Goal: Task Accomplishment & Management: Use online tool/utility

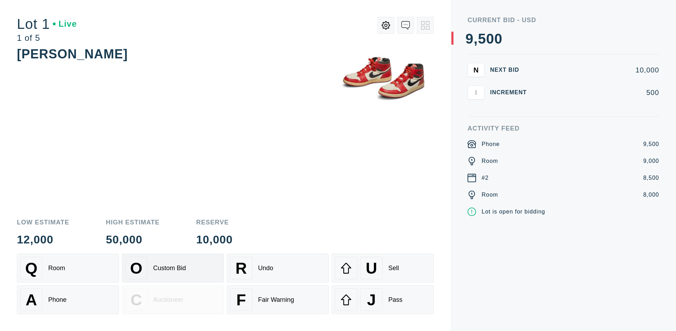
click at [173, 268] on div "Custom Bid" at bounding box center [169, 268] width 33 height 7
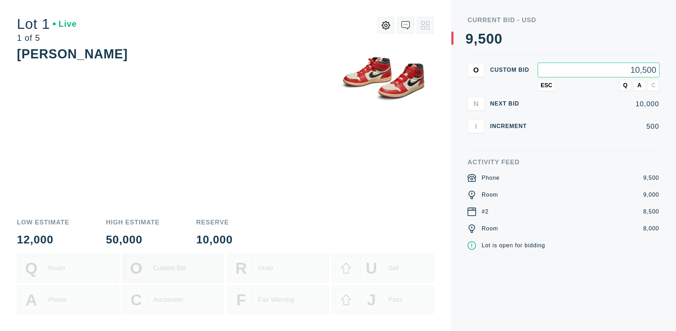
type input "10,500"
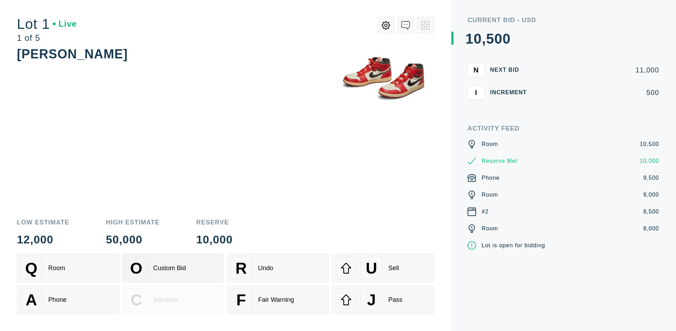
click at [173, 268] on div "Custom Bid" at bounding box center [169, 268] width 33 height 7
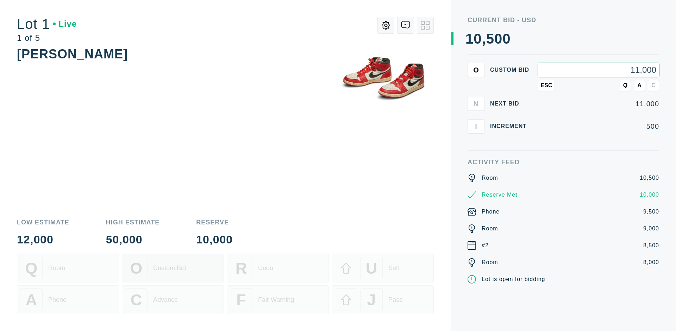
type input "11,000"
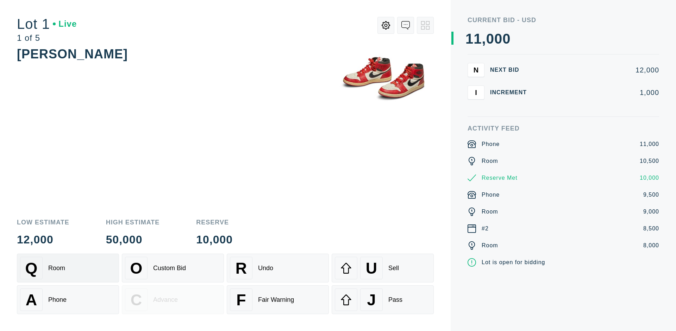
click at [68, 268] on div "Q Room" at bounding box center [68, 268] width 96 height 23
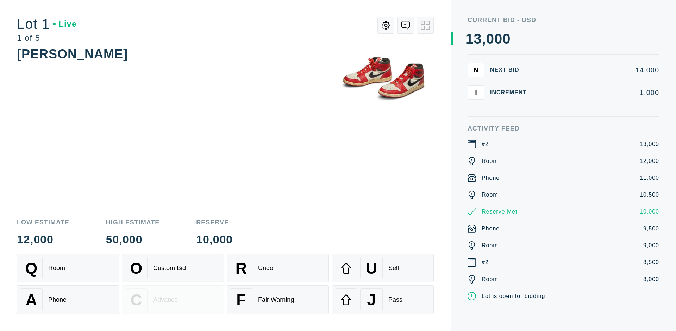
click at [68, 300] on div "A Phone" at bounding box center [68, 300] width 96 height 23
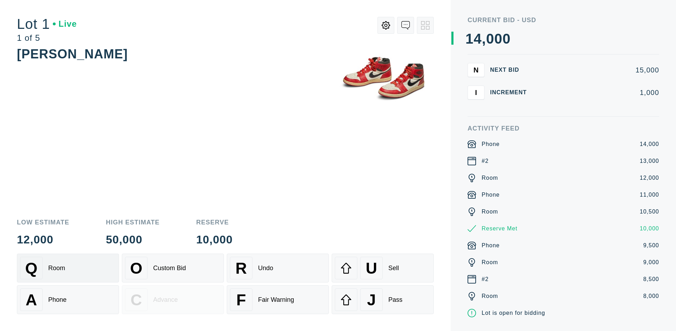
click at [68, 268] on div "Q Room" at bounding box center [68, 268] width 96 height 23
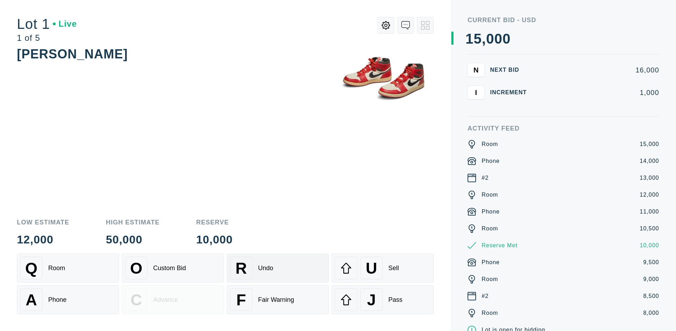
click at [278, 268] on div "R Undo" at bounding box center [278, 268] width 96 height 23
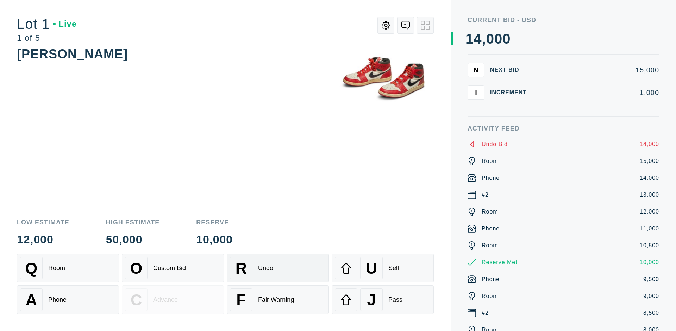
click at [68, 268] on div "Q Room" at bounding box center [68, 268] width 96 height 23
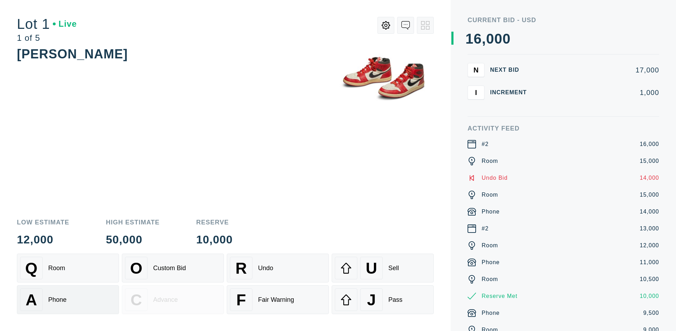
click at [68, 300] on div "A Phone" at bounding box center [68, 300] width 96 height 23
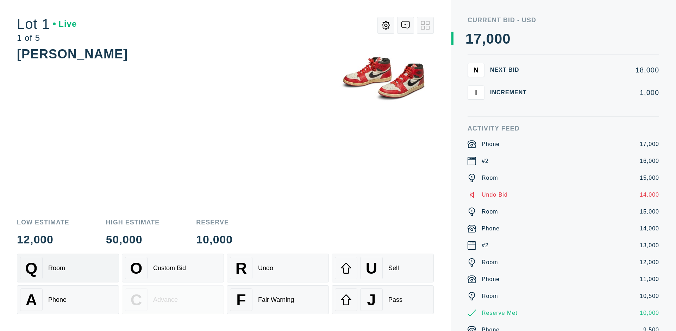
click at [68, 268] on div "Q Room" at bounding box center [68, 268] width 96 height 23
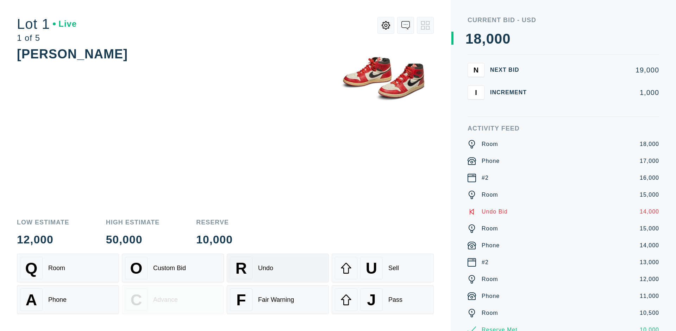
click at [278, 268] on div "R Undo" at bounding box center [278, 268] width 96 height 23
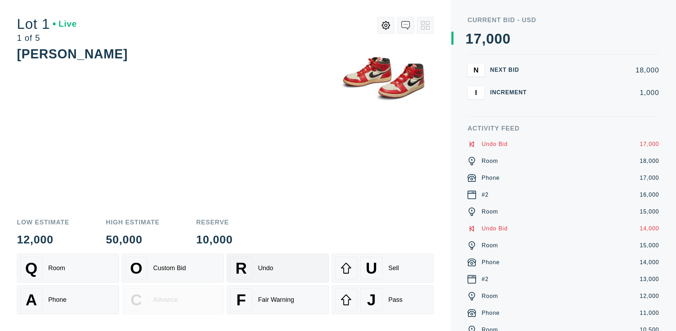
click at [383, 268] on div "U Sell" at bounding box center [383, 268] width 96 height 23
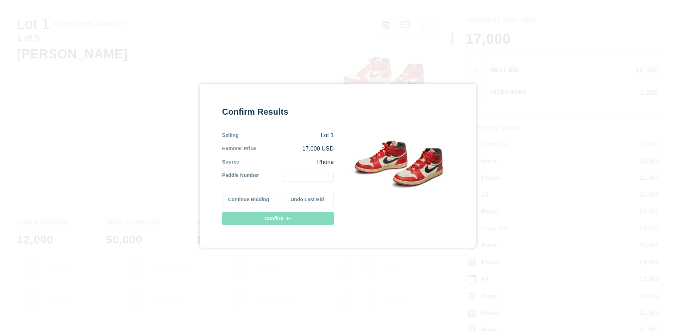
click at [249, 199] on button "Continue Bidding" at bounding box center [248, 199] width 53 height 13
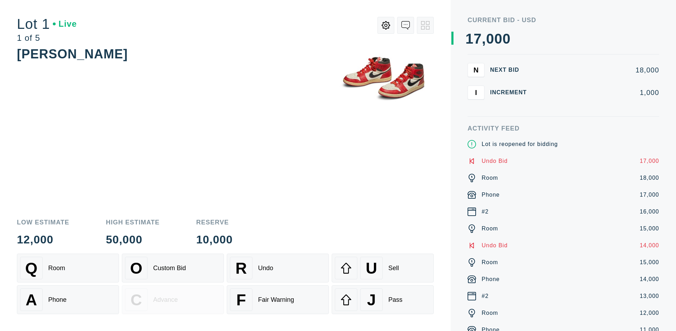
click at [383, 268] on div "U Sell" at bounding box center [383, 268] width 96 height 23
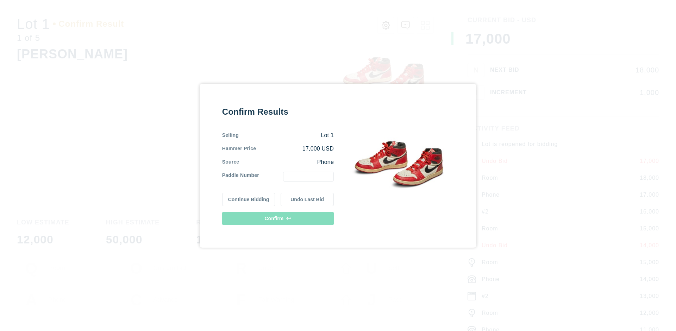
click at [307, 199] on button "Undo Last Bid" at bounding box center [306, 199] width 53 height 13
click at [249, 198] on button "Continue Bidding" at bounding box center [248, 199] width 53 height 13
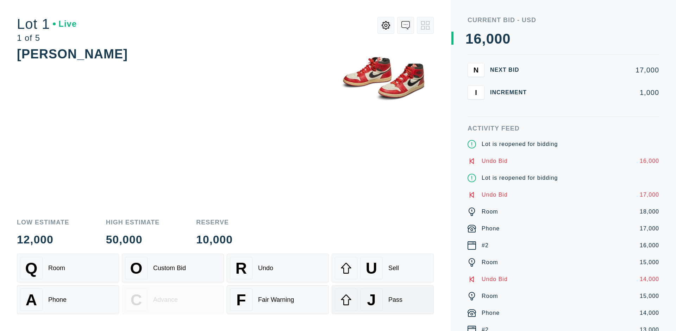
click at [383, 300] on div "J Pass" at bounding box center [383, 300] width 96 height 23
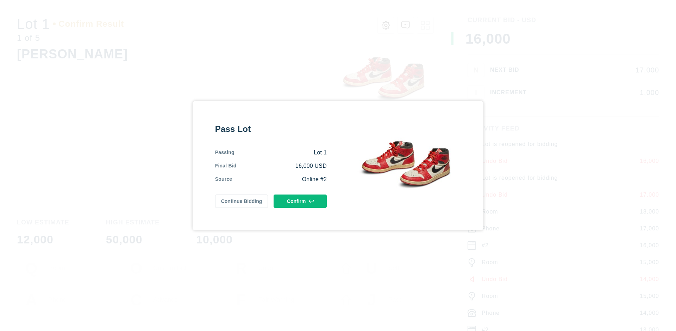
click at [300, 201] on button "Confirm" at bounding box center [299, 201] width 53 height 13
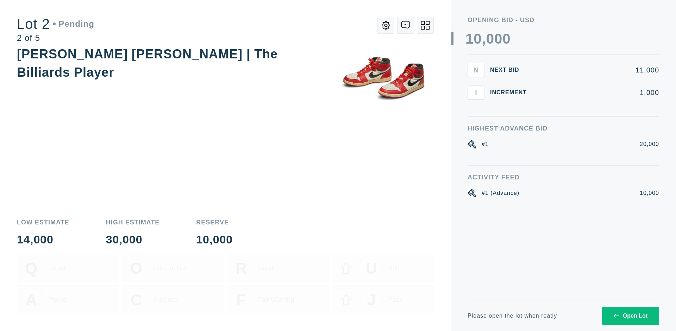
click at [630, 316] on div "Open Lot" at bounding box center [630, 316] width 34 height 6
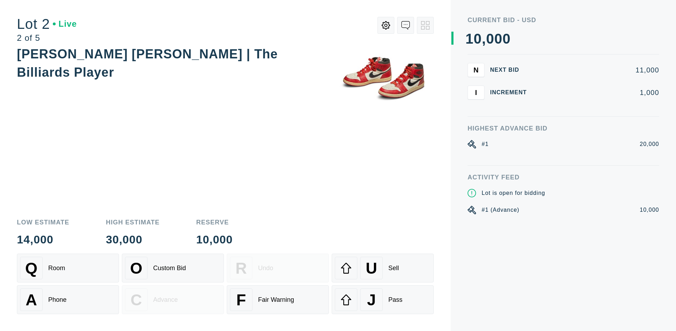
click at [68, 268] on div "Q Room" at bounding box center [68, 268] width 96 height 23
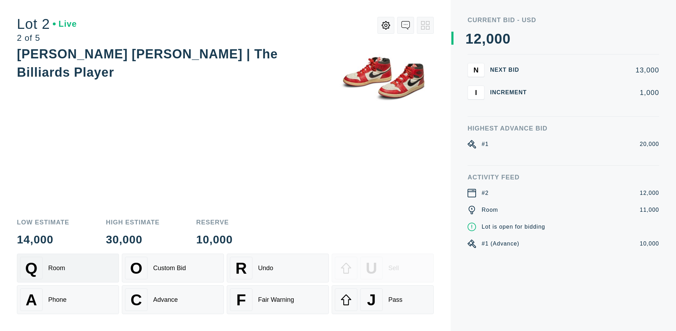
click at [173, 300] on div "Advance" at bounding box center [165, 299] width 25 height 7
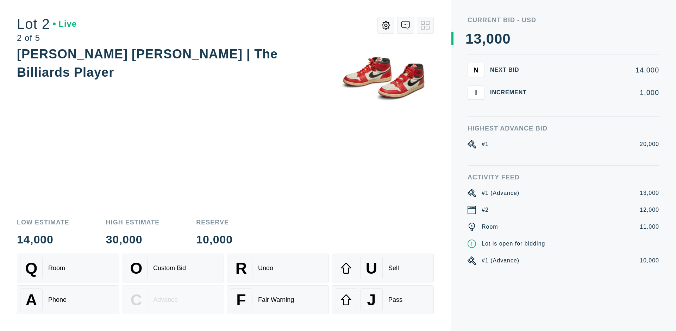
click at [383, 268] on div "U Sell" at bounding box center [383, 268] width 96 height 23
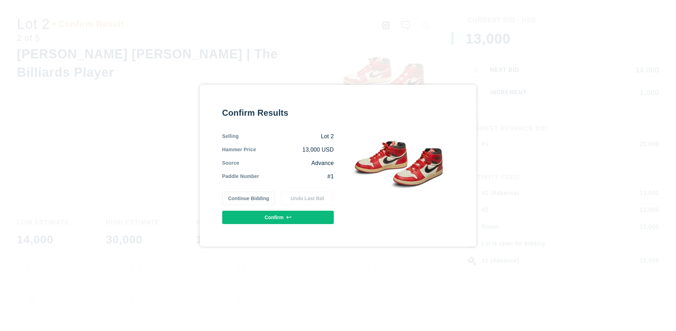
click at [278, 217] on button "Confirm" at bounding box center [278, 217] width 112 height 13
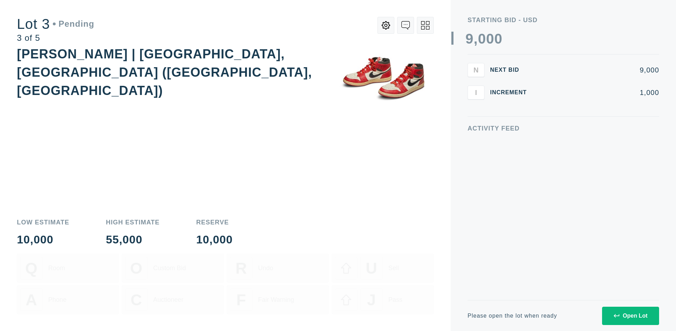
click at [630, 316] on div "Open Lot" at bounding box center [630, 316] width 34 height 6
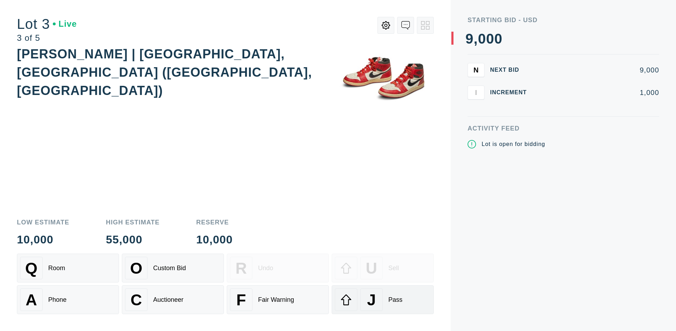
click at [383, 300] on div "J Pass" at bounding box center [383, 300] width 96 height 23
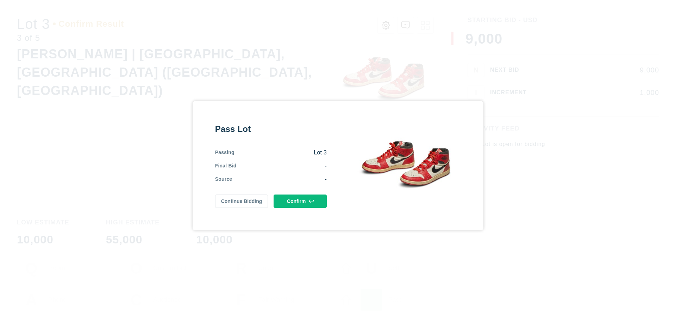
click at [300, 201] on button "Confirm" at bounding box center [299, 201] width 53 height 13
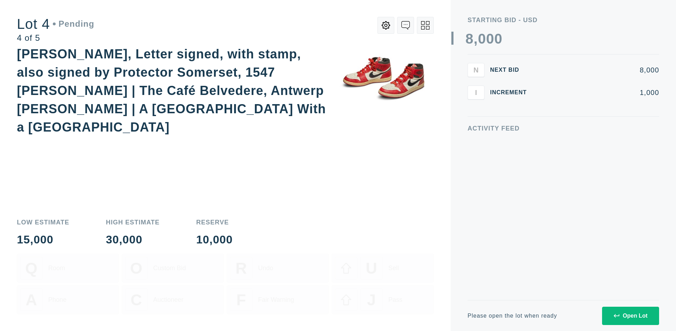
click at [630, 316] on div "Open Lot" at bounding box center [630, 316] width 34 height 6
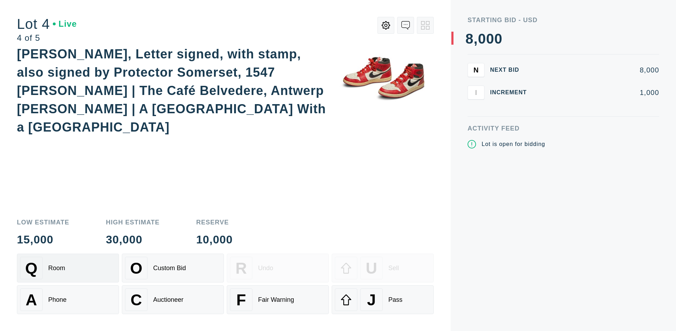
click at [68, 268] on div "Q Room" at bounding box center [68, 268] width 96 height 23
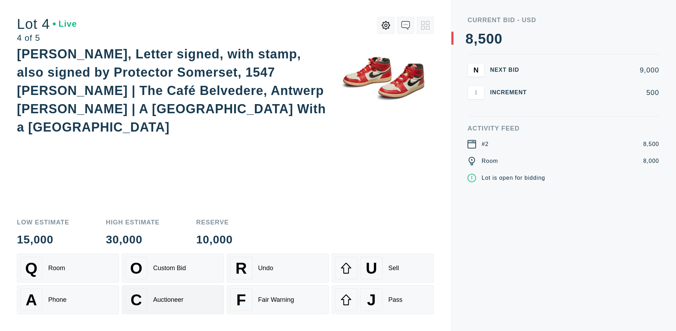
click at [173, 300] on div "Auctioneer" at bounding box center [168, 299] width 30 height 7
click at [383, 300] on div "J Pass" at bounding box center [383, 300] width 96 height 23
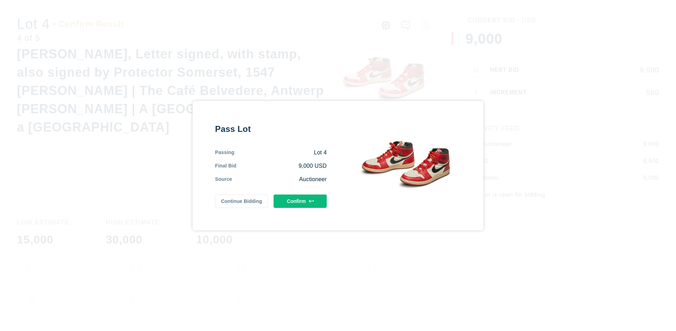
click at [300, 201] on button "Confirm" at bounding box center [299, 201] width 53 height 13
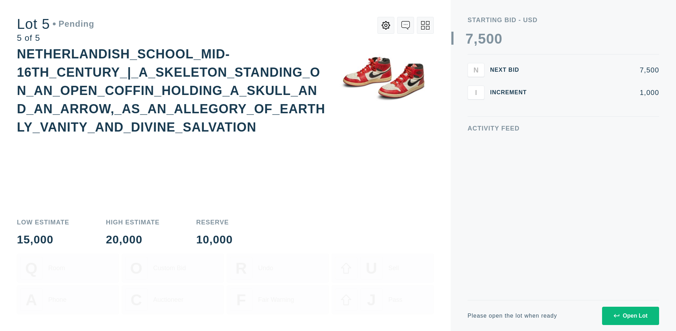
click at [630, 316] on div "Open Lot" at bounding box center [630, 316] width 34 height 6
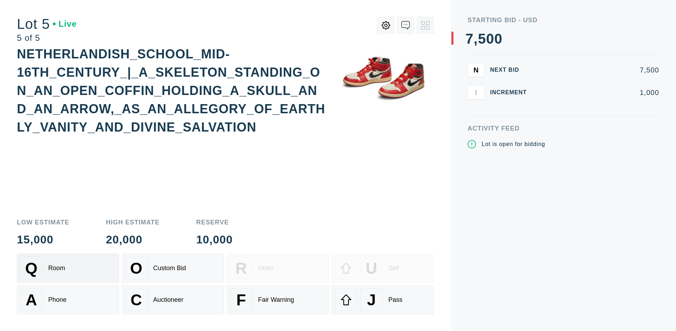
click at [68, 268] on div "Q Room" at bounding box center [68, 268] width 96 height 23
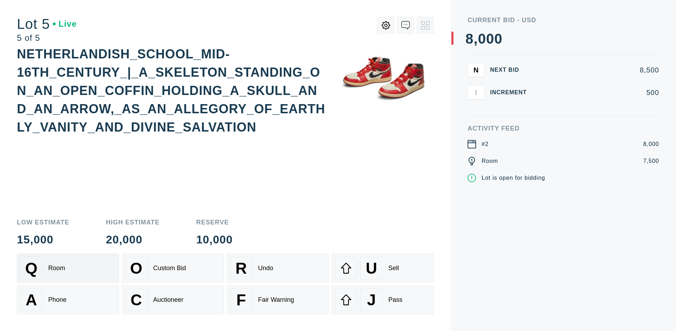
click at [68, 268] on div "Q Room" at bounding box center [68, 268] width 96 height 23
click at [383, 268] on div "U Sell" at bounding box center [383, 268] width 96 height 23
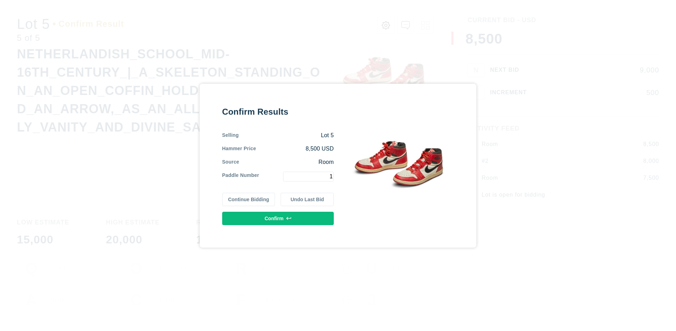
type input "1"
click at [278, 218] on button "Confirm" at bounding box center [278, 218] width 112 height 13
